Goal: Obtain resource: Download file/media

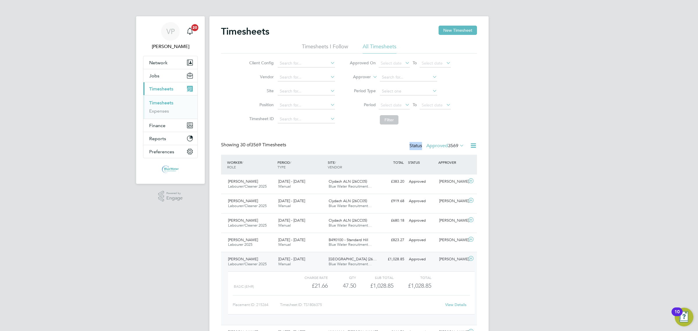
click at [167, 105] on link "Timesheets" at bounding box center [161, 103] width 24 height 6
click at [454, 152] on div "Showing 30 of 3569 Timesheets Status Approved 3569" at bounding box center [349, 148] width 256 height 13
click at [455, 146] on span "3569" at bounding box center [453, 146] width 10 height 6
click at [454, 171] on li "5" at bounding box center [458, 172] width 12 height 8
click at [433, 146] on label "Approved 3569" at bounding box center [445, 146] width 38 height 6
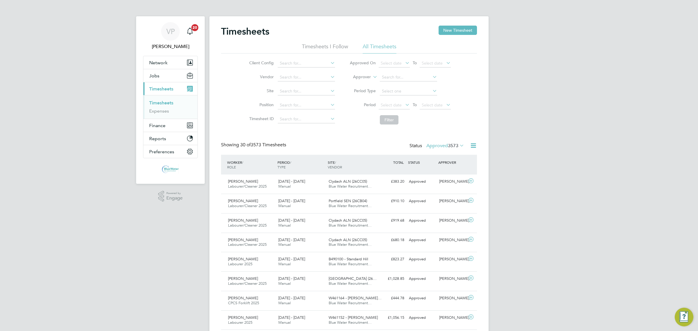
click at [446, 145] on label "Approved 3573" at bounding box center [445, 146] width 38 height 6
click at [351, 206] on span "Blue Water Recruitment…" at bounding box center [350, 205] width 43 height 5
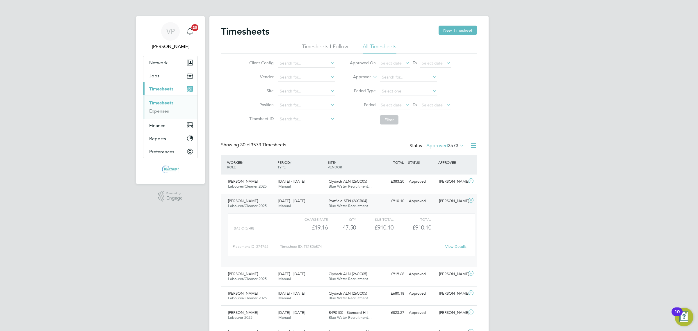
click at [449, 247] on link "View Details" at bounding box center [455, 246] width 21 height 5
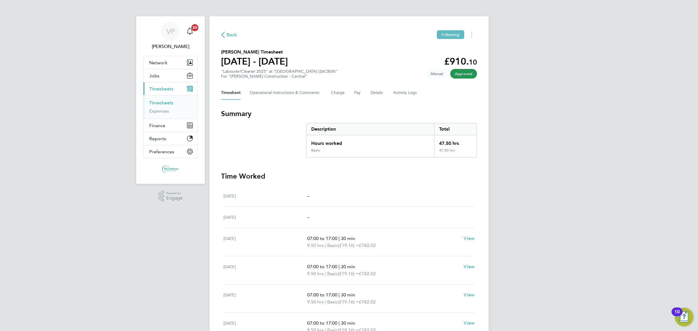
click at [469, 40] on div "Back Following James Bevan's Timesheet 16 - 22 Aug 2025 £910. 10 "Labourer/Clea…" at bounding box center [348, 213] width 279 height 395
click at [471, 38] on button "Timesheets Menu" at bounding box center [472, 34] width 10 height 9
click at [446, 51] on link "Download timesheet" at bounding box center [442, 48] width 70 height 12
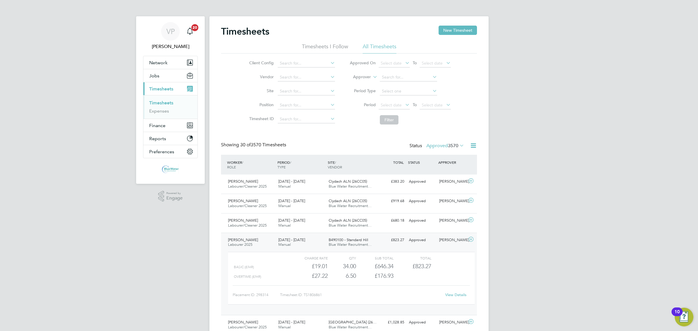
click at [448, 149] on div "Status Approved 3570" at bounding box center [438, 146] width 56 height 8
click at [448, 146] on span "3570" at bounding box center [453, 146] width 10 height 6
click at [446, 174] on li "Submitted" at bounding box center [438, 172] width 27 height 8
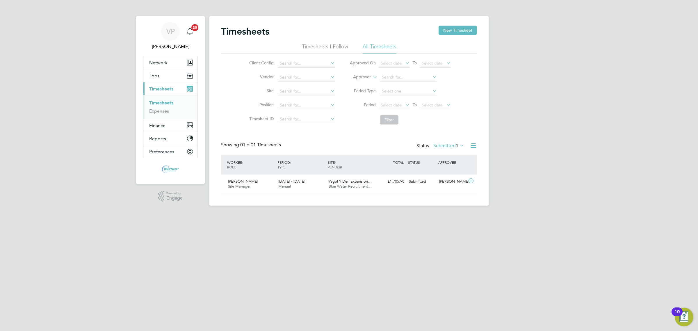
click at [450, 144] on label "Submitted 1" at bounding box center [448, 146] width 31 height 6
click at [444, 179] on li "Approved" at bounding box center [442, 181] width 27 height 8
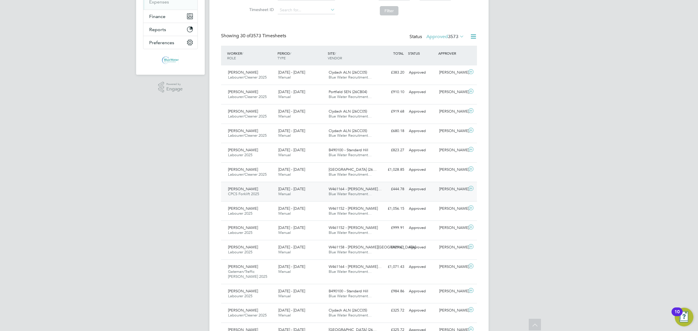
click at [300, 200] on div "Alan Wrenn CPCS Forklift 2025 16 - 22 Aug 2025 16 - 22 Aug 2025 Manual W461164 …" at bounding box center [349, 191] width 256 height 19
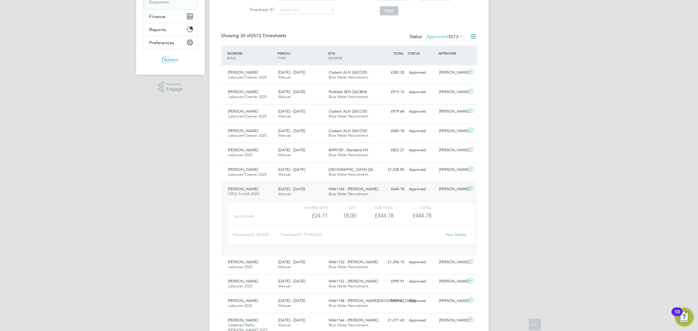
click at [367, 188] on span "W461164 - Slade Lane…" at bounding box center [355, 188] width 53 height 5
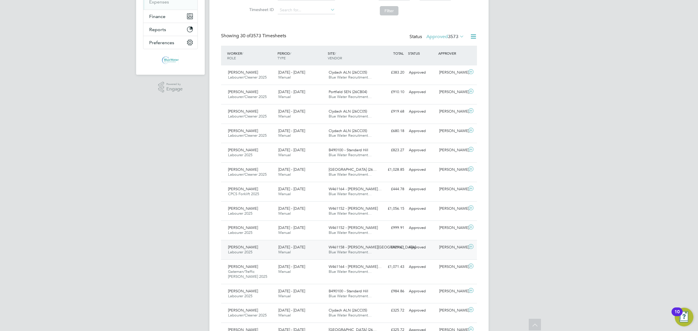
click at [332, 251] on span "Blue Water Recruitment…" at bounding box center [350, 252] width 43 height 5
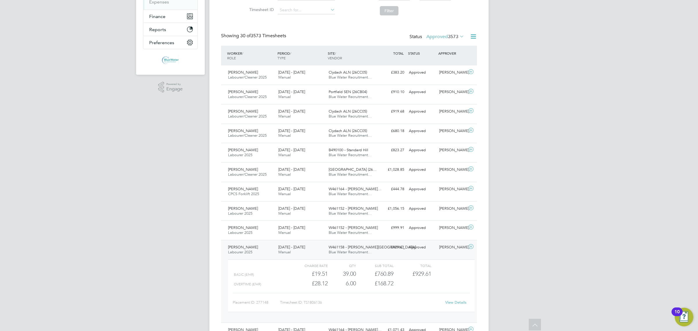
click at [449, 307] on div "View Details" at bounding box center [455, 302] width 29 height 9
click at [453, 304] on link "View Details" at bounding box center [455, 302] width 21 height 5
click at [256, 251] on div "Alan Waters Labourer 2025 16 - 22 Aug 2025" at bounding box center [251, 250] width 50 height 15
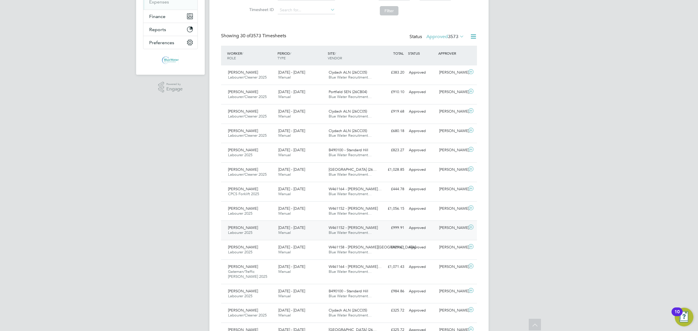
click at [265, 237] on div "William Jenkins Labourer 2025 16 - 22 Aug 2025" at bounding box center [251, 230] width 50 height 15
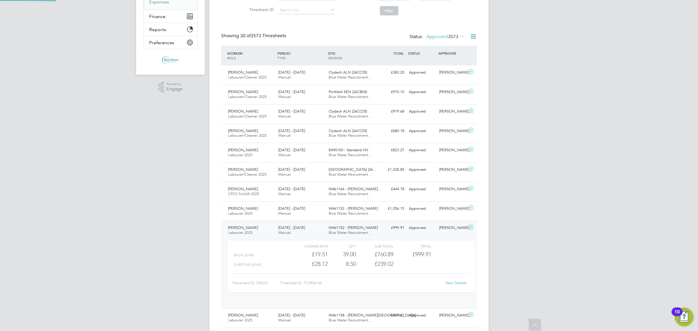
scroll to position [10, 57]
click at [457, 283] on link "View Details" at bounding box center [455, 282] width 21 height 5
click at [245, 233] on span "Labourer 2025" at bounding box center [240, 232] width 24 height 5
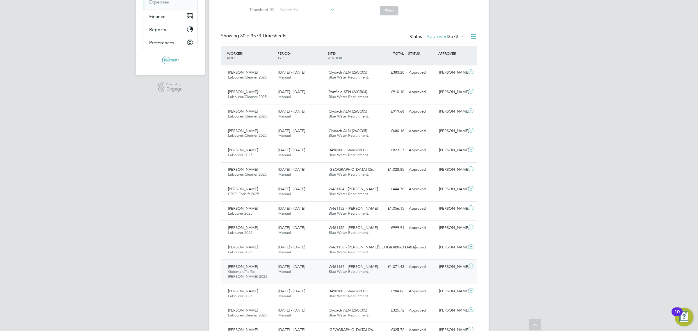
click at [254, 269] on div "Wesley Moore Gateman/Traffic Marshall 2025 16 - 22 Aug 2025" at bounding box center [251, 271] width 50 height 19
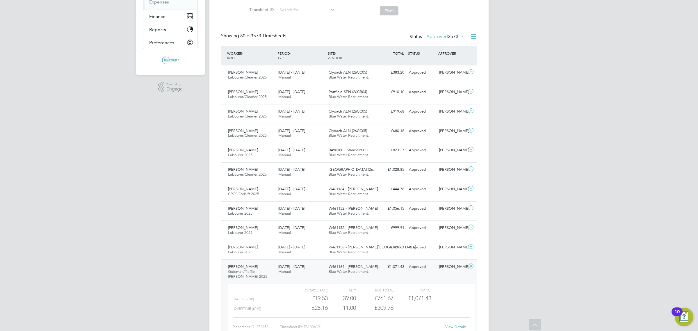
click at [458, 328] on link "View Details" at bounding box center [455, 326] width 21 height 5
click at [250, 265] on span "Wesley Moore" at bounding box center [243, 266] width 30 height 5
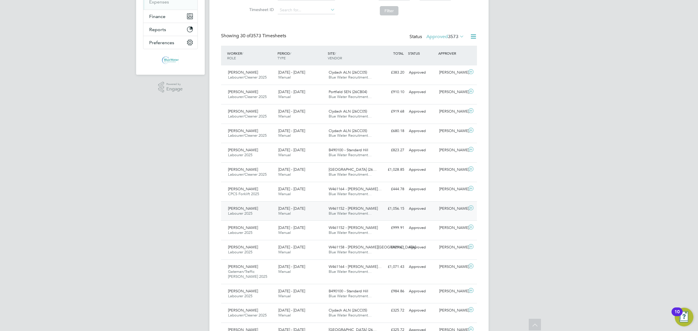
click at [266, 214] on div "Nicholas Longlands Labourer 2025 16 - 22 Aug 2025" at bounding box center [251, 211] width 50 height 15
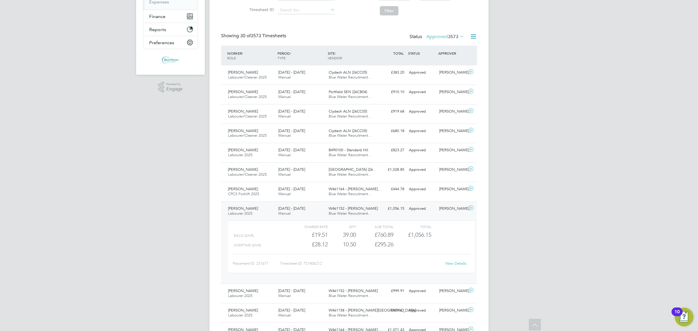
click at [463, 266] on link "View Details" at bounding box center [455, 263] width 21 height 5
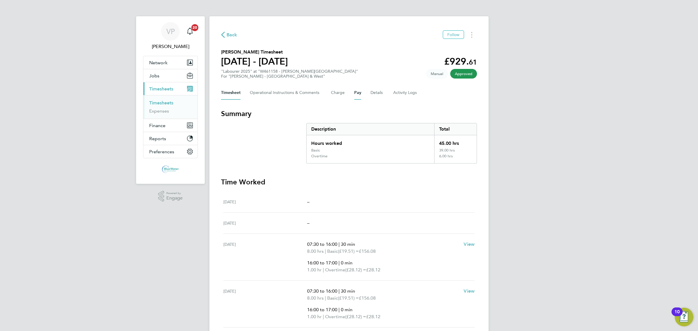
click at [355, 94] on button "Pay" at bounding box center [357, 93] width 7 height 14
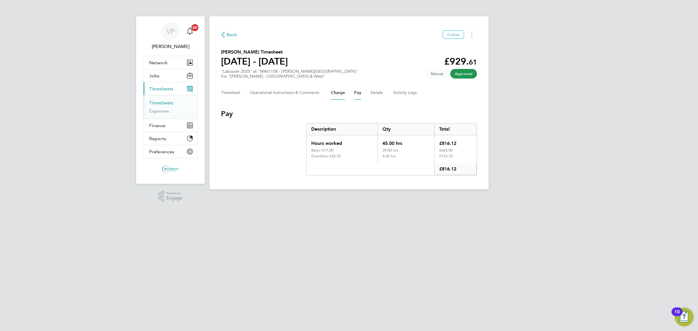
click at [336, 90] on button "Charge" at bounding box center [338, 93] width 14 height 14
click at [229, 95] on button "Timesheet" at bounding box center [230, 93] width 19 height 14
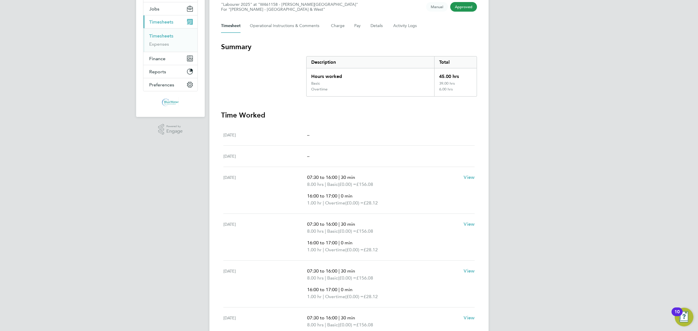
scroll to position [6, 0]
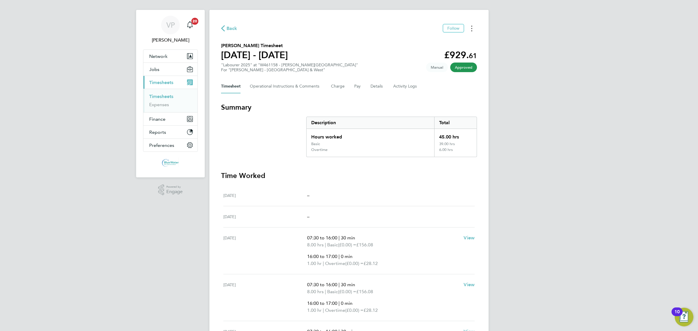
click at [471, 28] on icon "Timesheets Menu" at bounding box center [471, 29] width 1 height 6
click at [460, 45] on link "Download timesheet" at bounding box center [442, 41] width 70 height 12
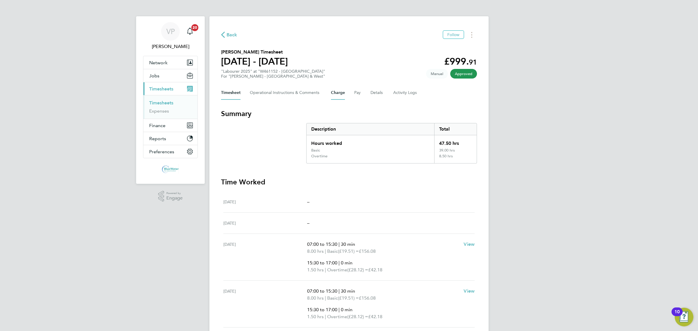
click at [341, 95] on button "Charge" at bounding box center [338, 93] width 14 height 14
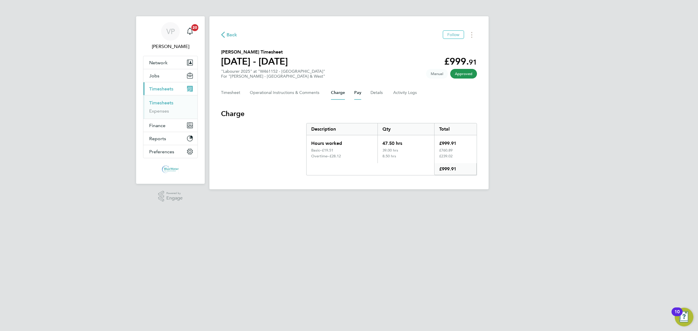
click at [361, 94] on button "Pay" at bounding box center [357, 93] width 7 height 14
click at [241, 95] on div "Timesheet Operational Instructions & Comments Charge Pay Details Activity Logs" at bounding box center [349, 93] width 256 height 14
click at [235, 92] on button "Timesheet" at bounding box center [230, 93] width 19 height 14
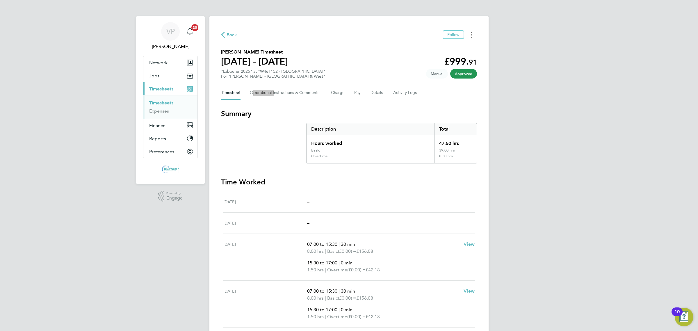
click at [473, 38] on button "Timesheets Menu" at bounding box center [472, 34] width 10 height 9
click at [457, 49] on link "Download timesheet" at bounding box center [442, 48] width 70 height 12
click at [336, 90] on button "Charge" at bounding box center [338, 93] width 14 height 14
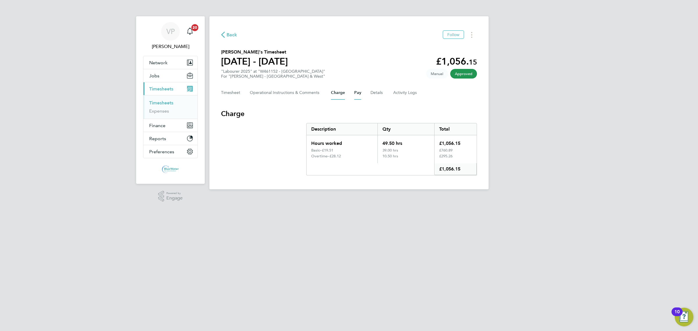
click at [358, 90] on button "Pay" at bounding box center [357, 93] width 7 height 14
click at [231, 94] on button "Timesheet" at bounding box center [230, 93] width 19 height 14
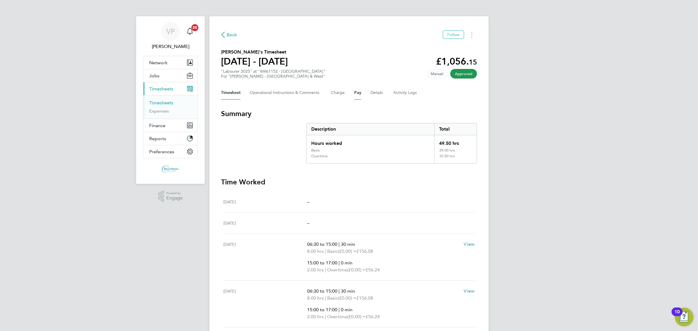
click at [359, 93] on button "Pay" at bounding box center [357, 93] width 7 height 14
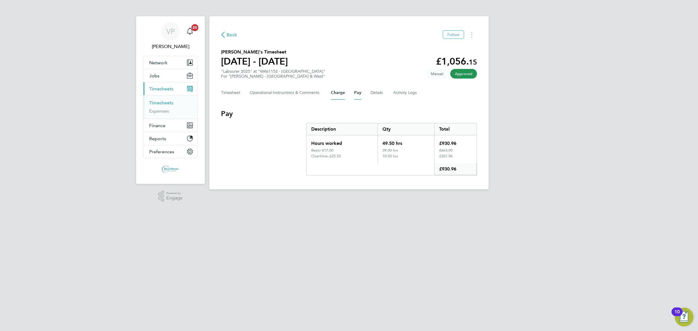
click at [338, 95] on button "Charge" at bounding box center [338, 93] width 14 height 14
click at [234, 95] on button "Timesheet" at bounding box center [230, 93] width 19 height 14
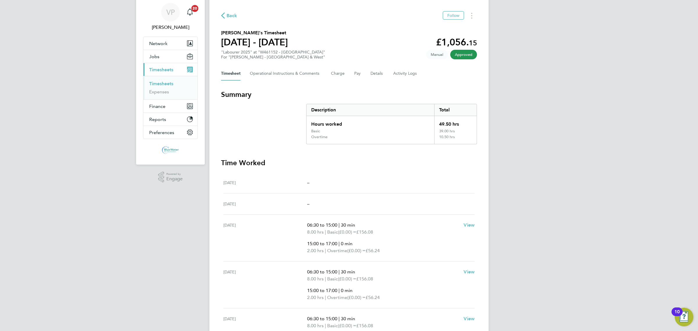
scroll to position [6, 0]
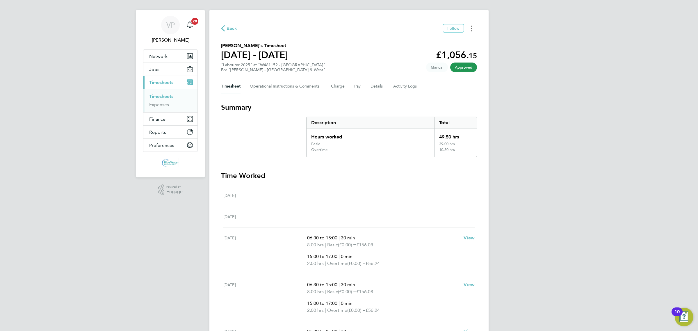
click at [472, 26] on circle "Timesheets Menu" at bounding box center [471, 26] width 1 height 1
click at [454, 44] on link "Download timesheet" at bounding box center [442, 41] width 70 height 12
